Goal: Find specific page/section

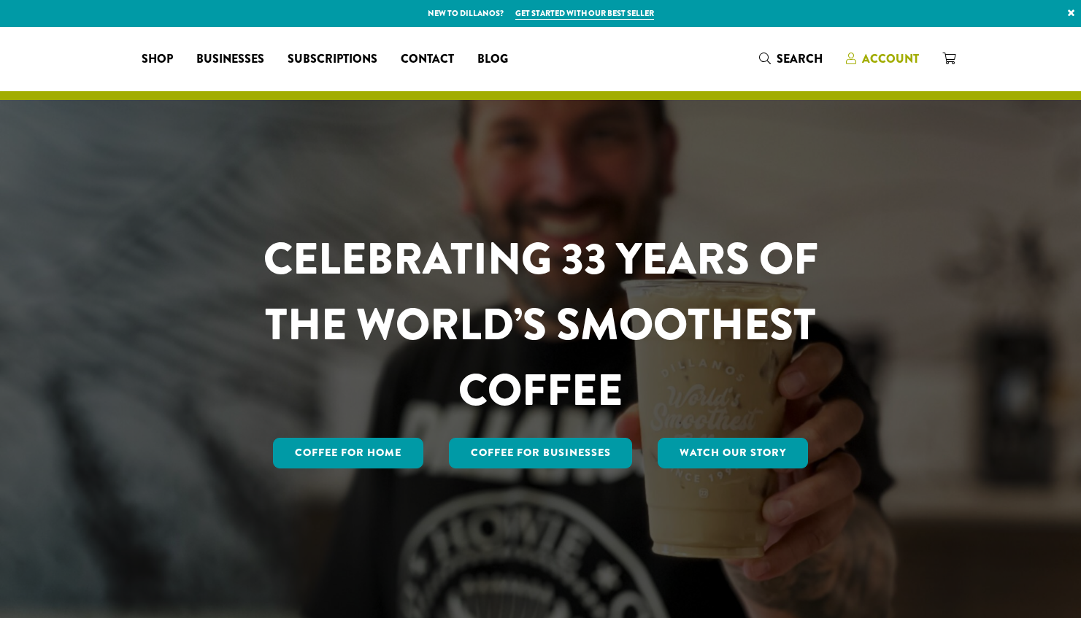
click at [897, 54] on span "Account" at bounding box center [890, 58] width 57 height 17
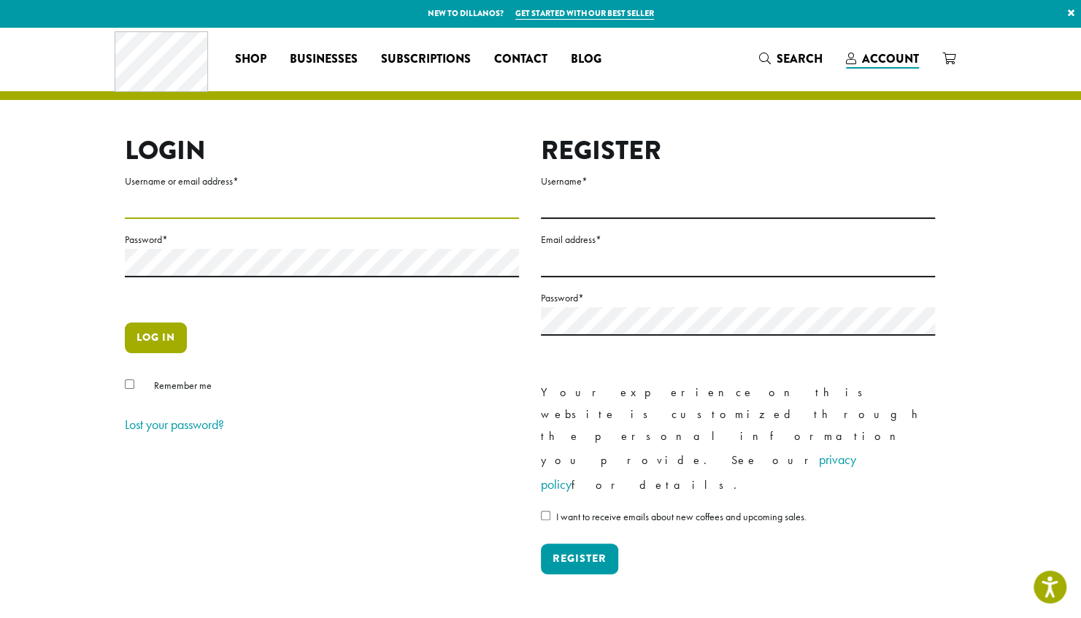
type input "**********"
click at [165, 334] on button "Log in" at bounding box center [156, 338] width 62 height 31
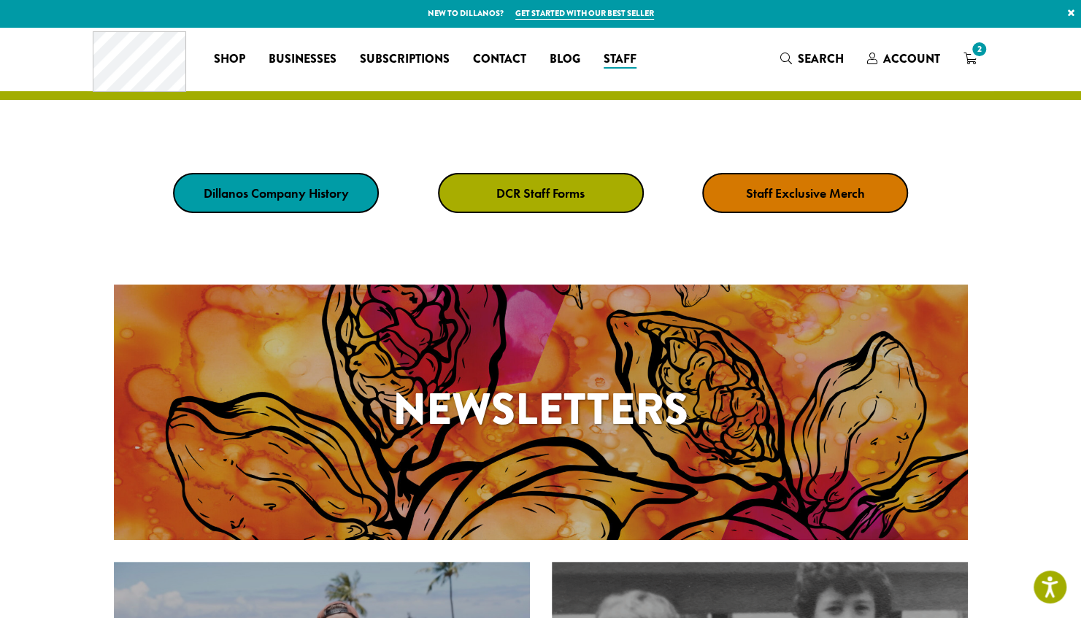
click at [503, 188] on strong "DCR Staff Forms" at bounding box center [540, 193] width 88 height 17
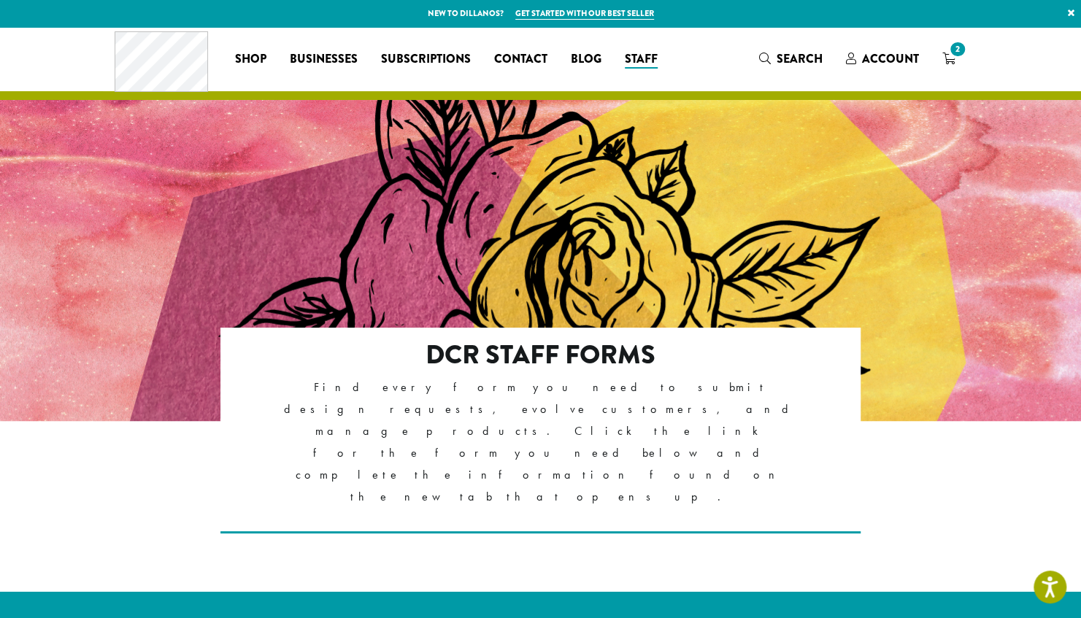
scroll to position [299, 0]
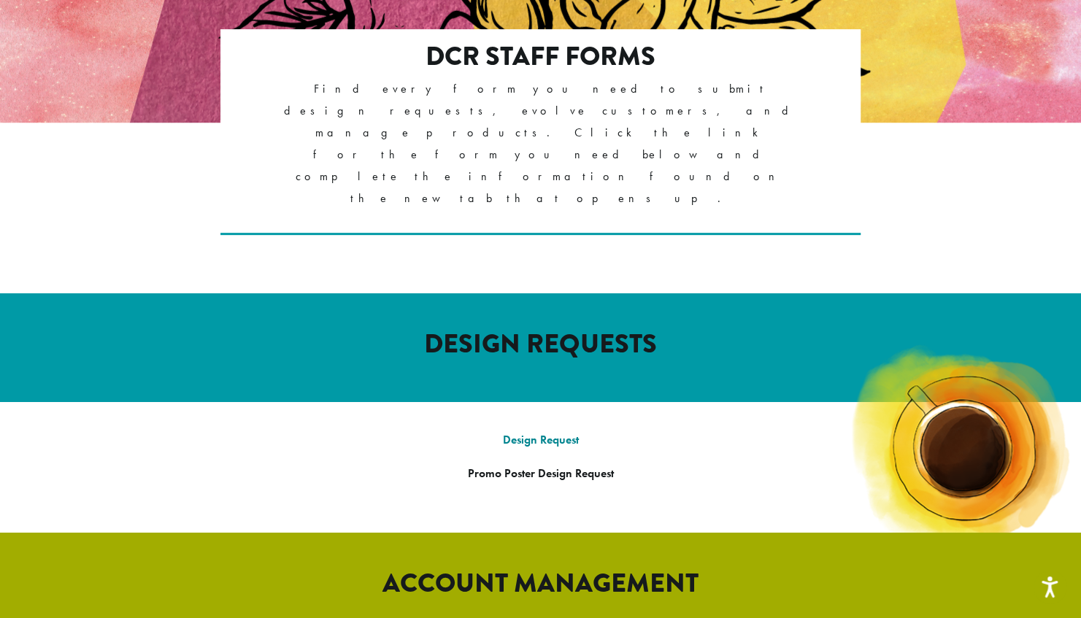
click at [530, 432] on link "Design Request" at bounding box center [541, 439] width 76 height 15
